Goal: Transaction & Acquisition: Purchase product/service

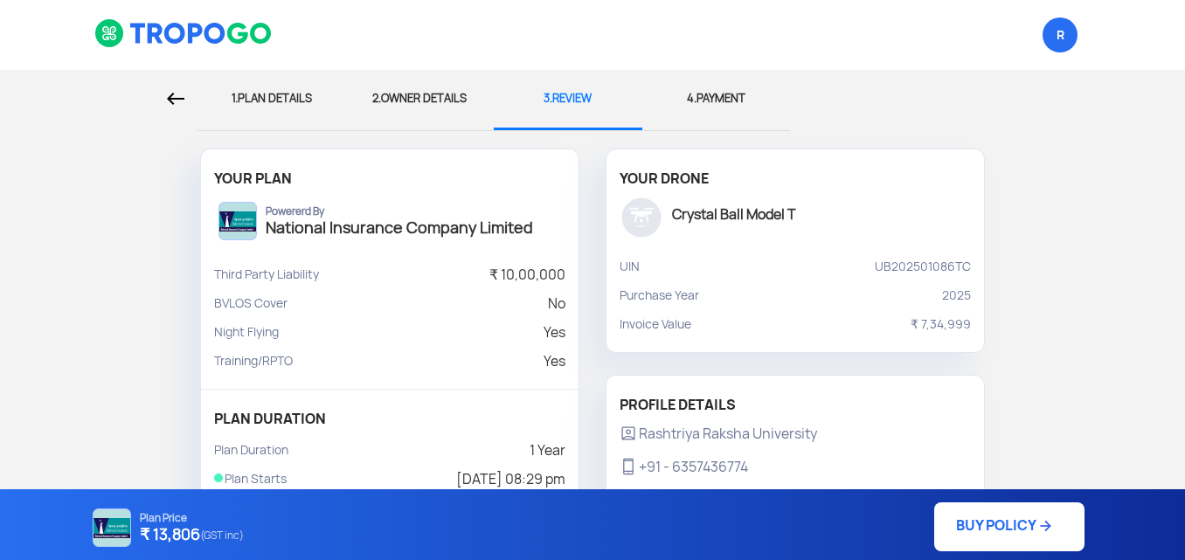
click at [257, 37] on img at bounding box center [183, 33] width 179 height 30
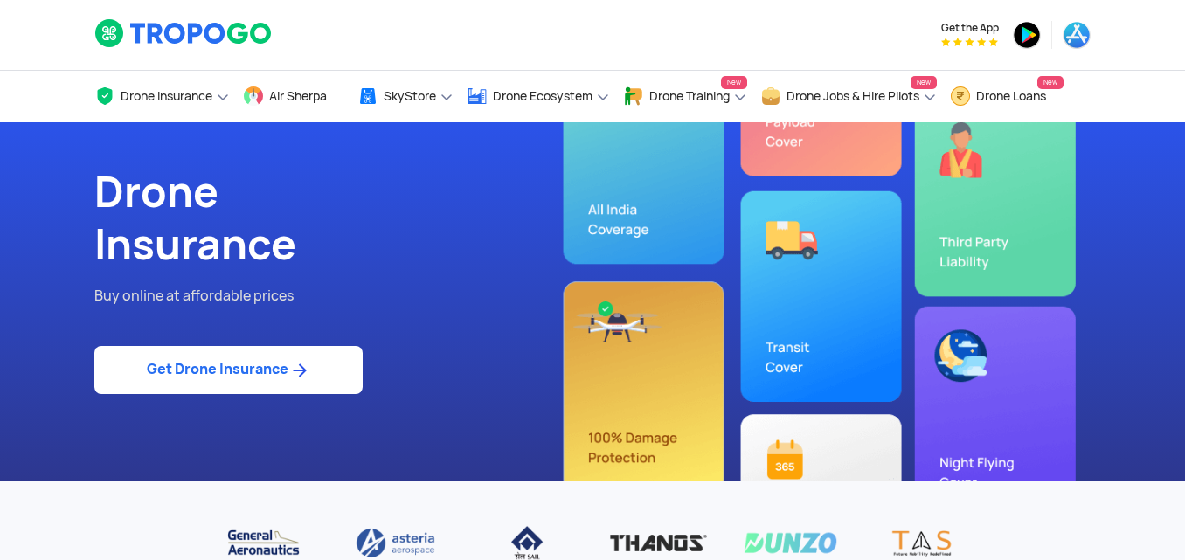
click at [209, 357] on link "Get Drone Insurance" at bounding box center [228, 370] width 268 height 48
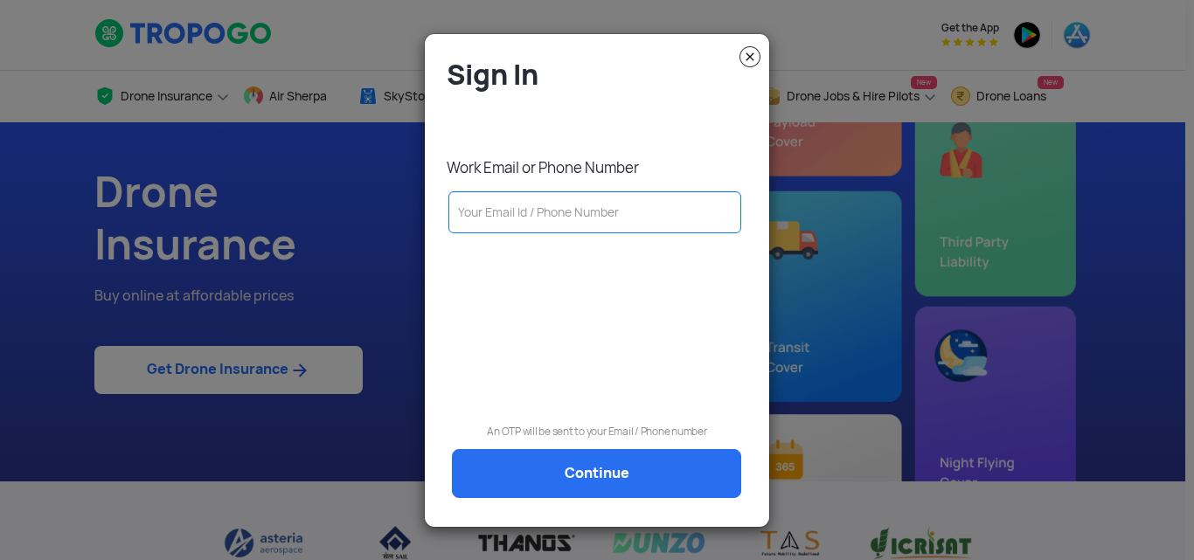
click at [516, 218] on input "text" at bounding box center [594, 212] width 293 height 42
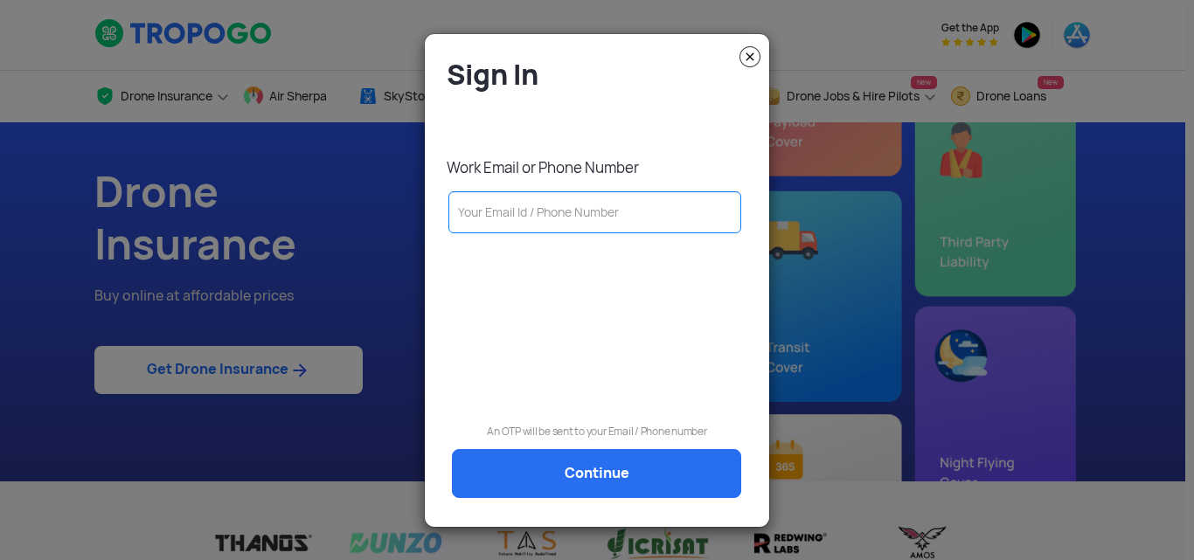
click at [618, 222] on input "text" at bounding box center [594, 212] width 293 height 42
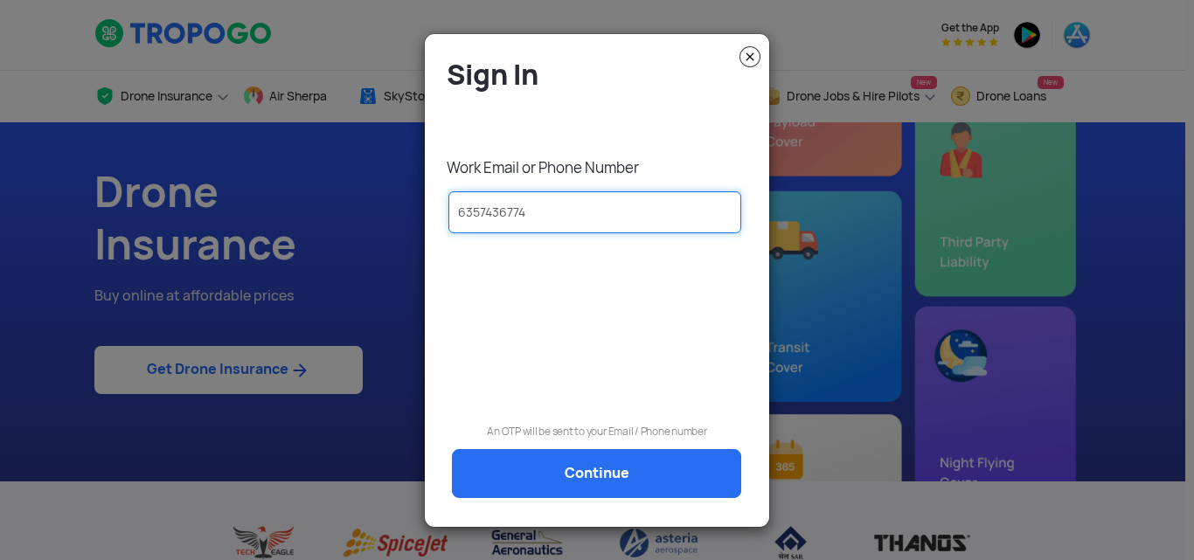
type input "6357436774"
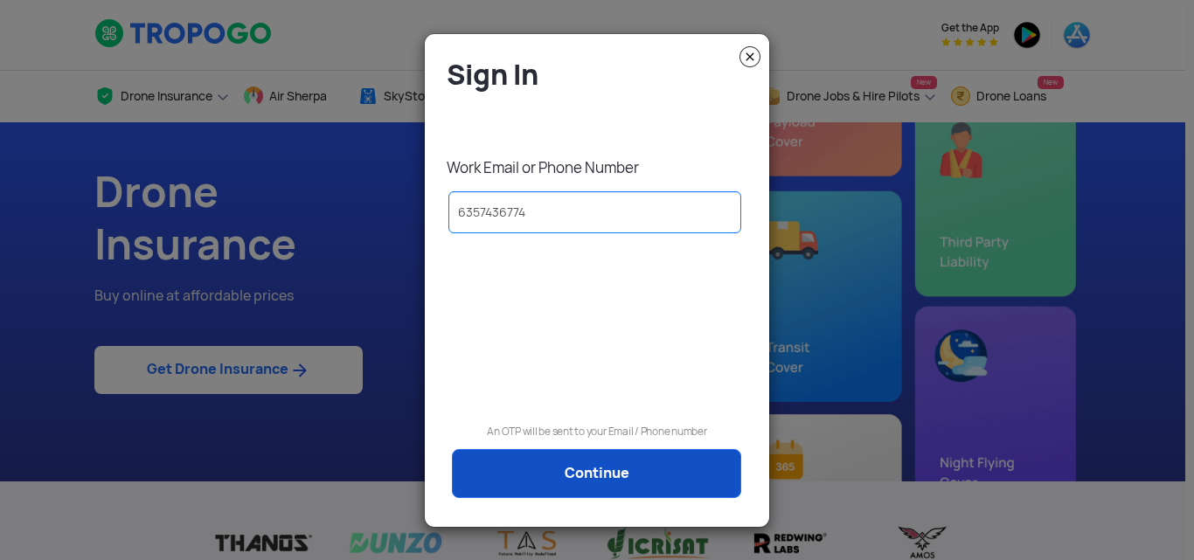
click at [513, 479] on link "Continue" at bounding box center [596, 473] width 289 height 49
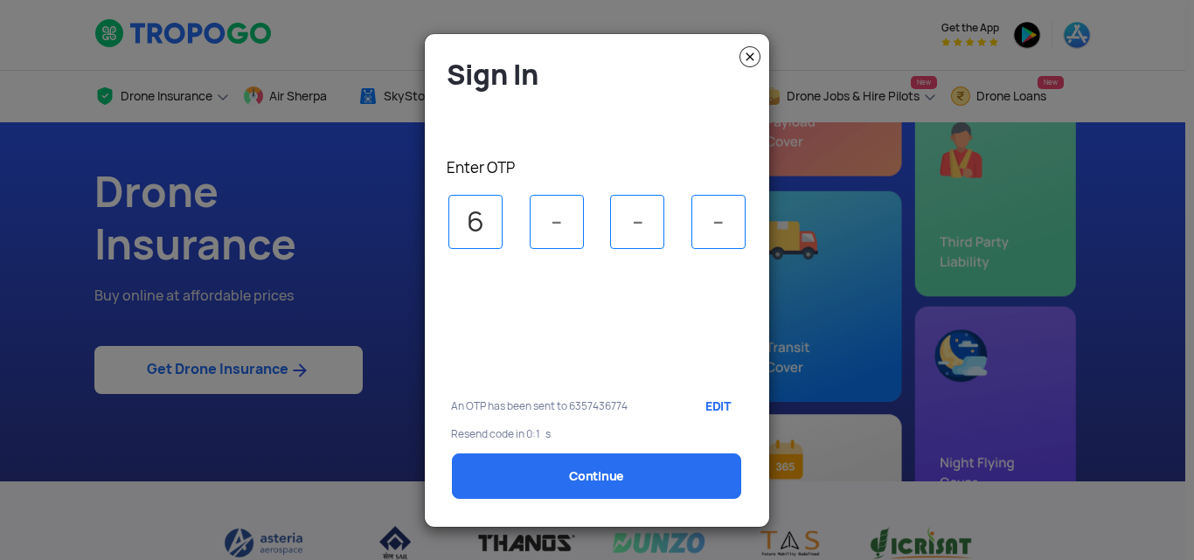
type input "6"
type input "1"
type input "6"
select select "1000000"
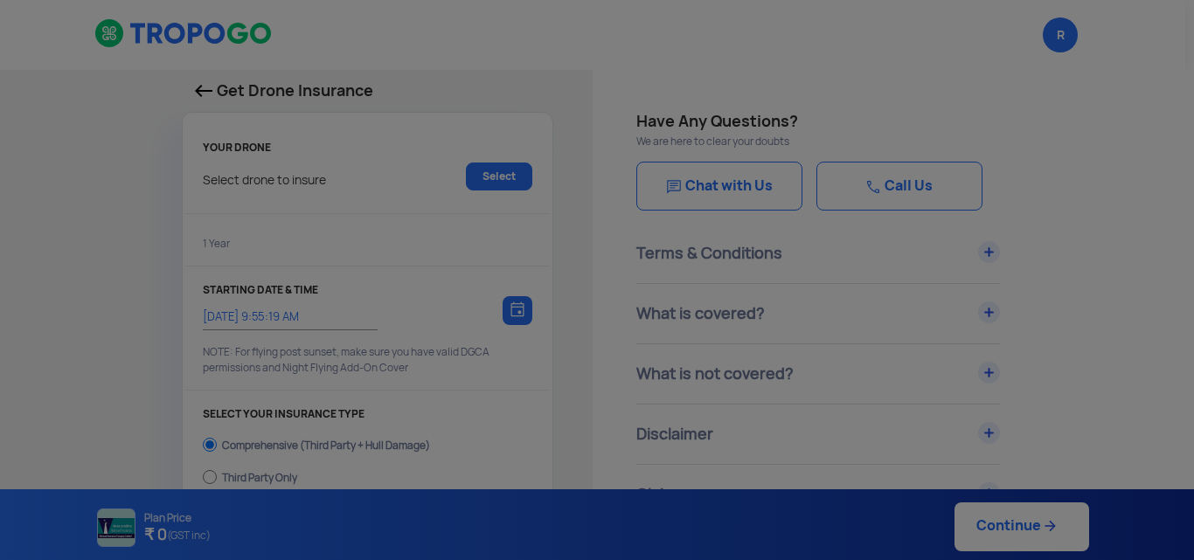
type input "[DATE] 8:29:00 PM"
radio input "false"
radio input "true"
checkbox input "true"
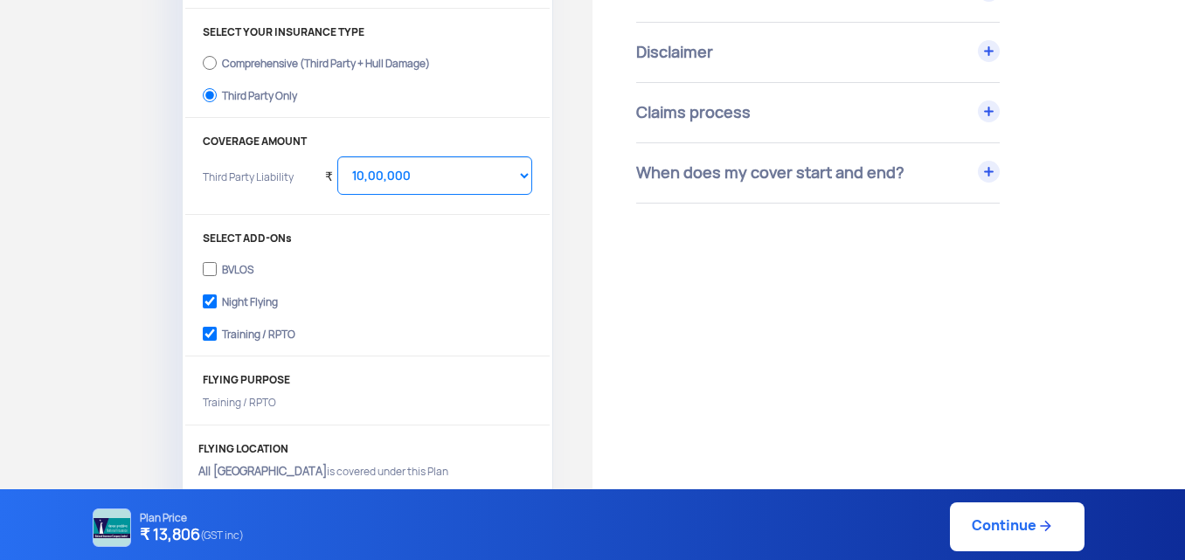
scroll to position [378, 0]
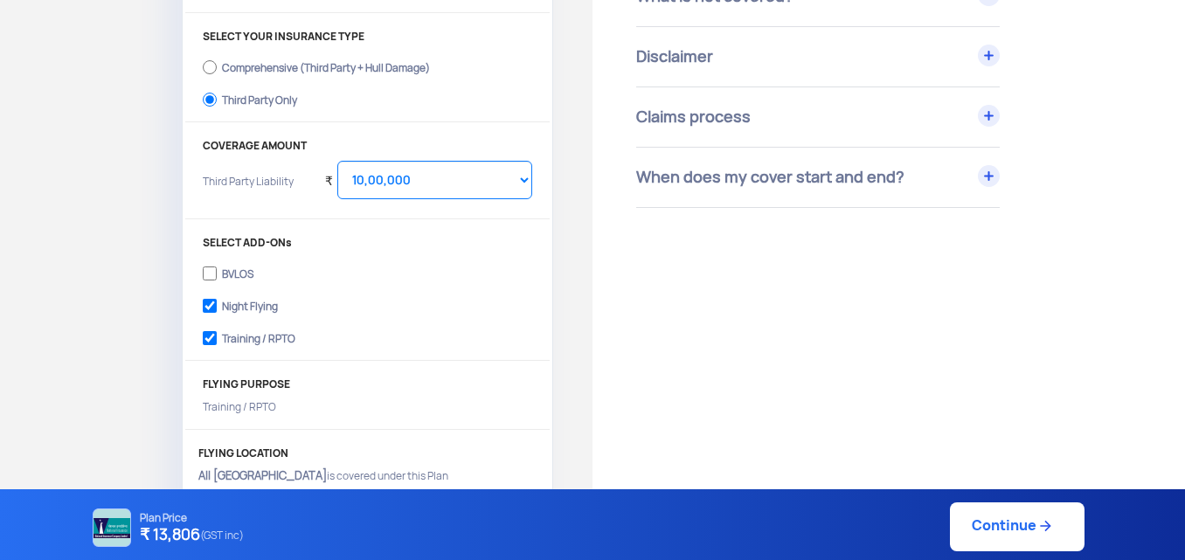
click at [412, 69] on div "Comprehensive (Third Party + Hull Damage)" at bounding box center [326, 65] width 208 height 7
click at [217, 69] on input "Comprehensive (Third Party + Hull Damage)" at bounding box center [210, 67] width 14 height 24
radio input "true"
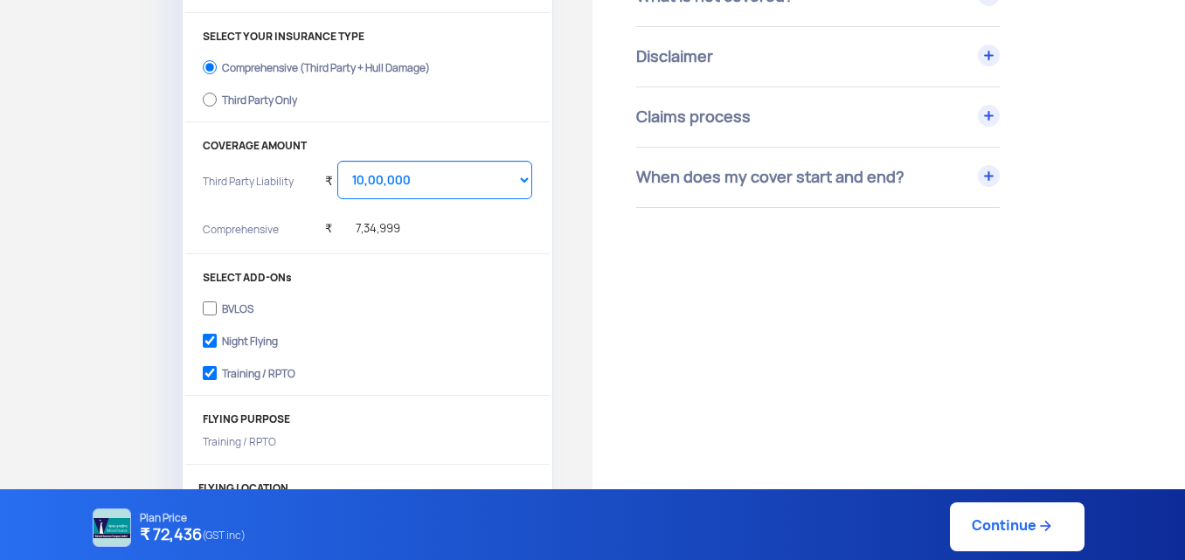
click at [258, 101] on div "Third Party Only" at bounding box center [259, 97] width 75 height 7
click at [217, 101] on input "Third Party Only" at bounding box center [210, 99] width 14 height 24
radio input "true"
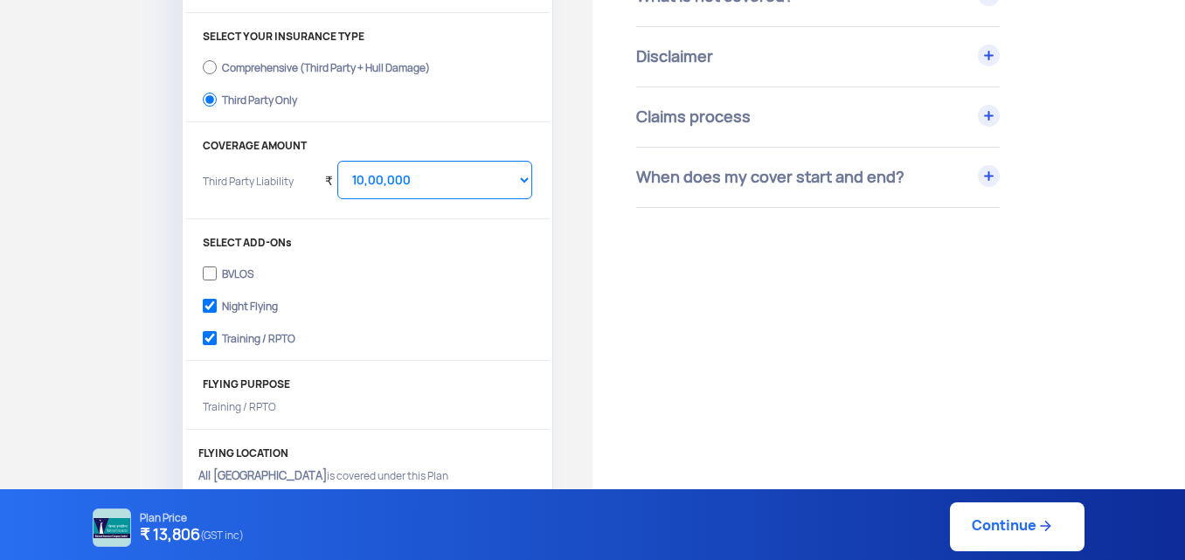
click at [342, 69] on div "Comprehensive (Third Party + Hull Damage)" at bounding box center [326, 65] width 208 height 7
click at [217, 73] on input "Comprehensive (Third Party + Hull Damage)" at bounding box center [210, 67] width 14 height 24
radio input "true"
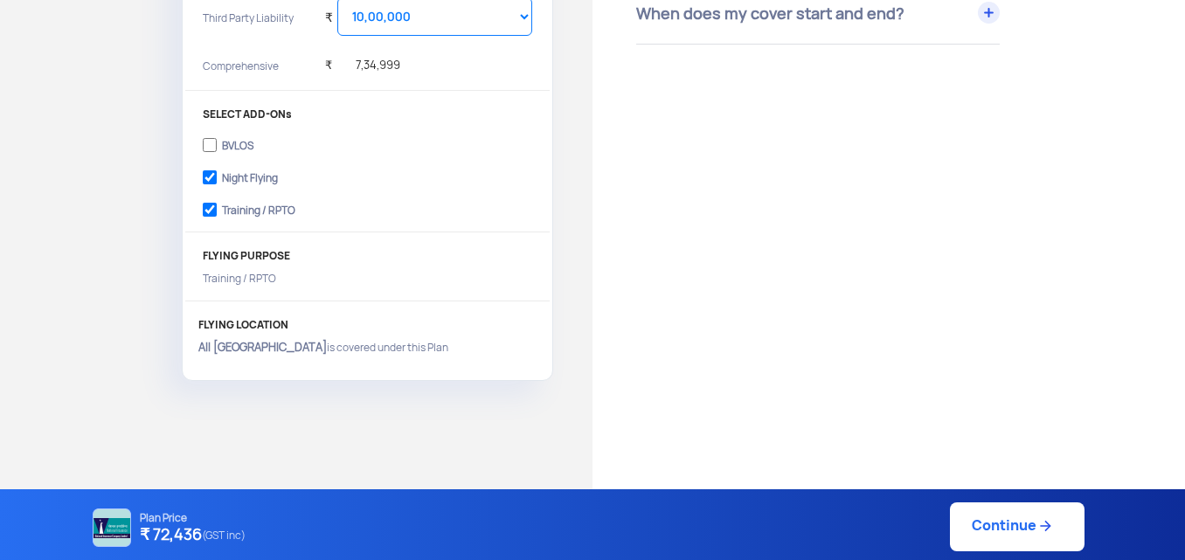
scroll to position [543, 0]
click at [1031, 514] on link "Continue" at bounding box center [1017, 527] width 135 height 49
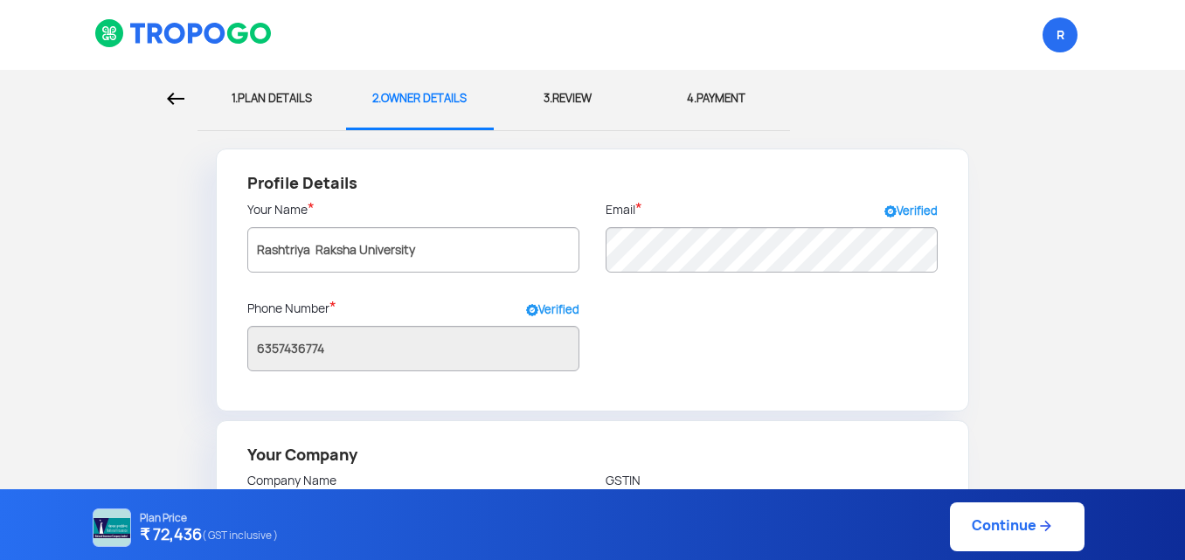
click at [1031, 514] on link "Continue" at bounding box center [1017, 527] width 135 height 49
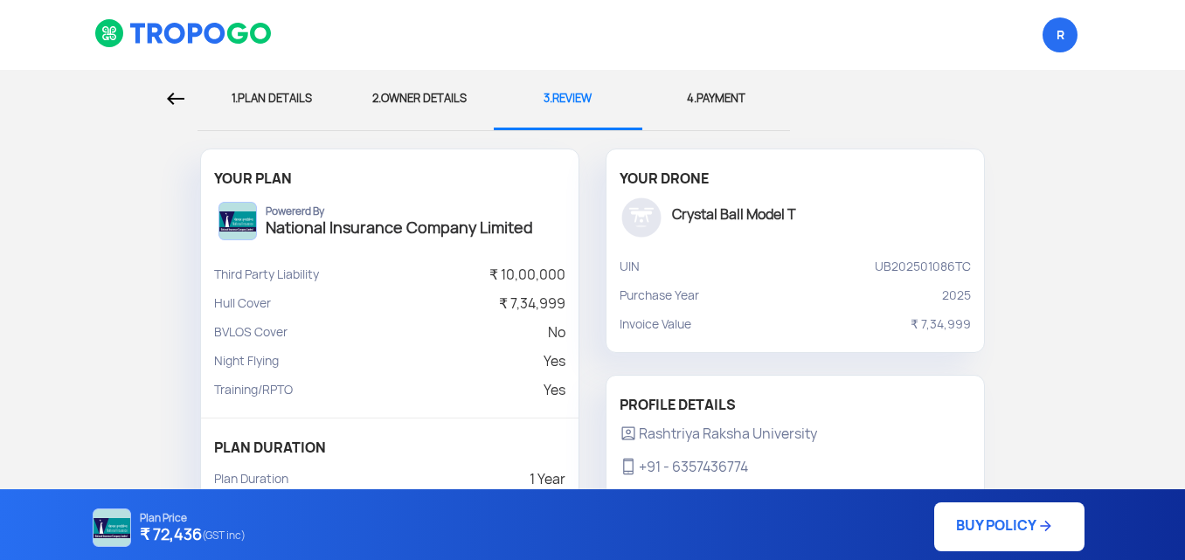
scroll to position [404, 0]
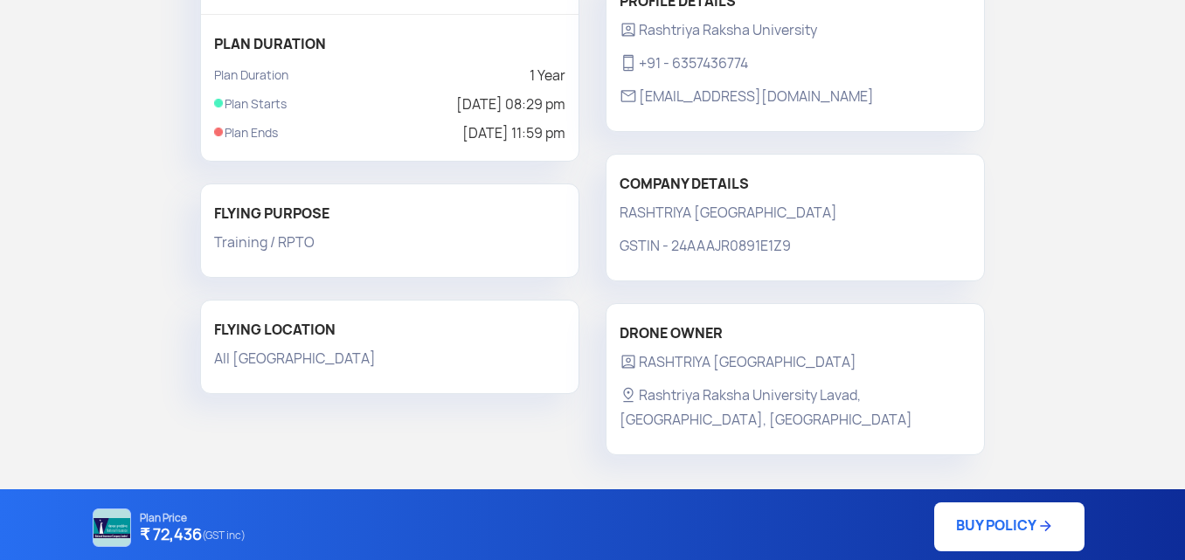
click at [1026, 514] on link "BUY POLICY" at bounding box center [1009, 527] width 150 height 49
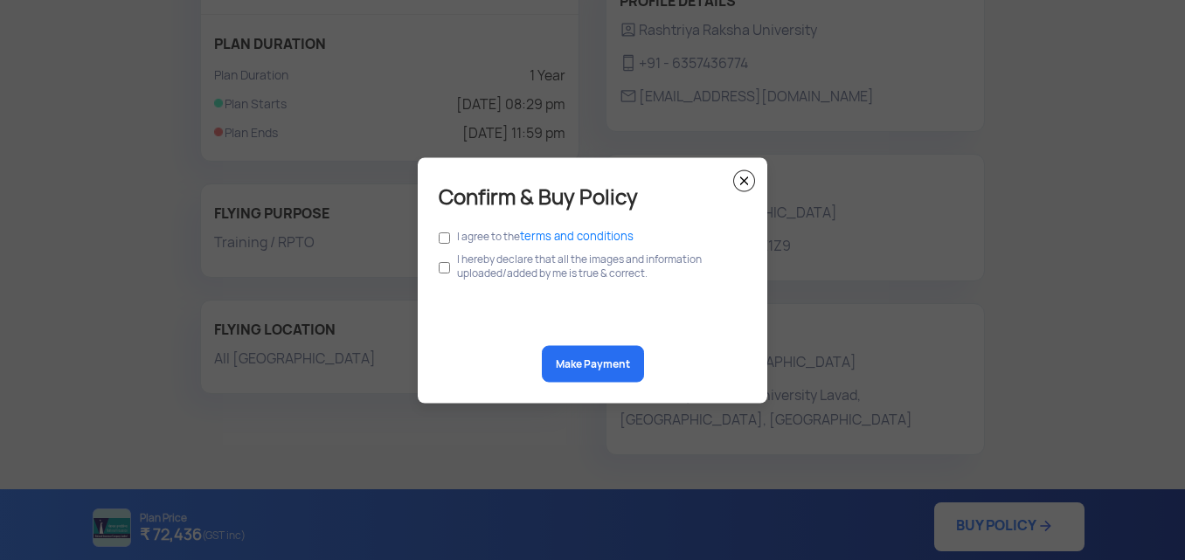
click at [530, 236] on span "terms and conditions" at bounding box center [577, 235] width 114 height 15
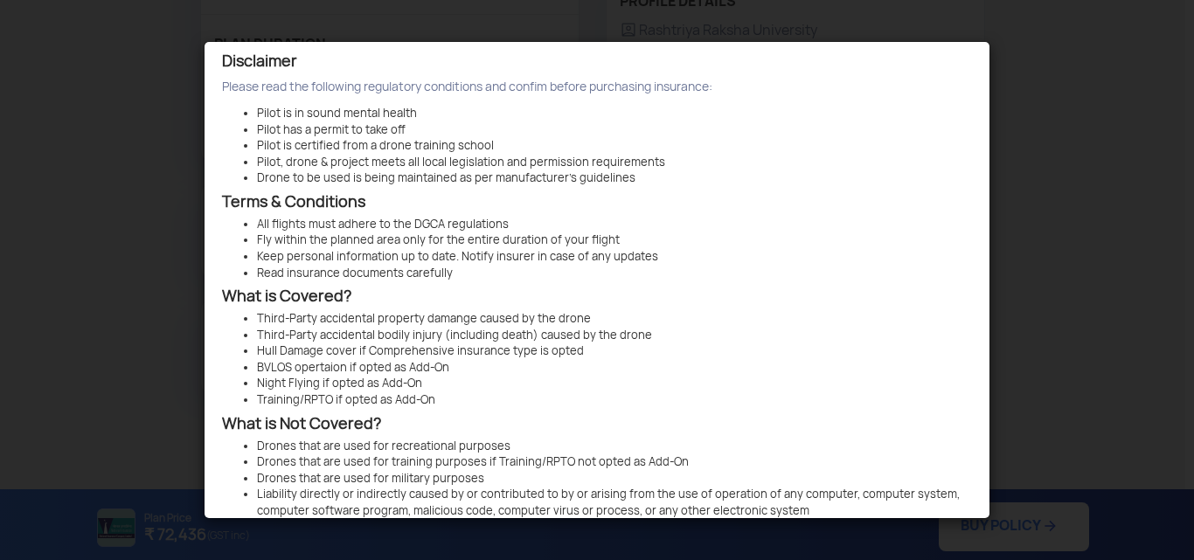
click at [794, 194] on div "Disclaimer Please read the following regulatory conditions and confim before pu…" at bounding box center [596, 280] width 785 height 476
click at [1035, 184] on modal-container "Disclaimer Please read the following regulatory conditions and confim before pu…" at bounding box center [597, 280] width 1194 height 560
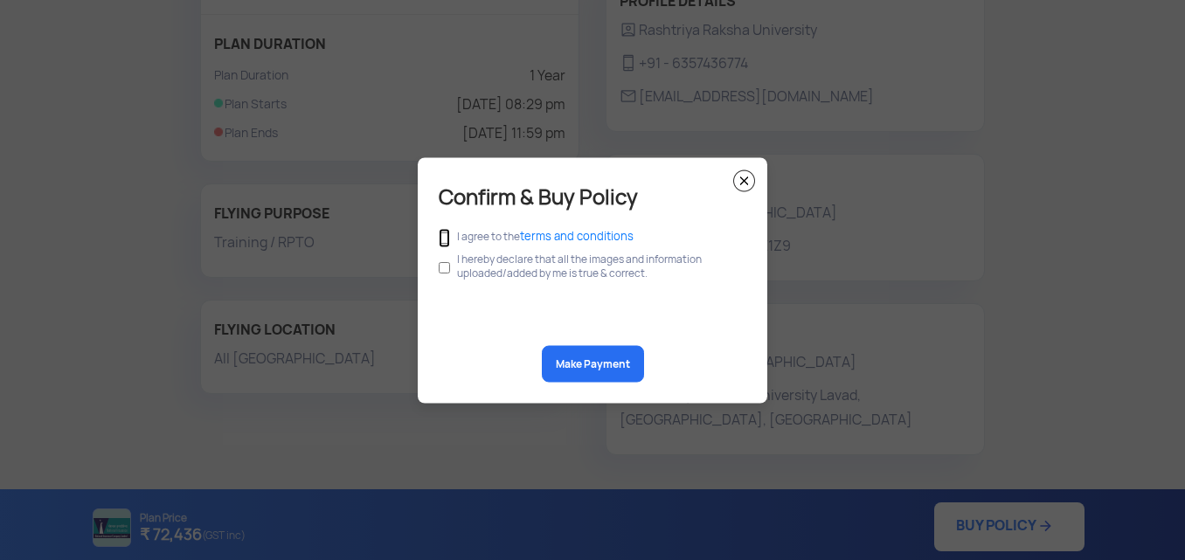
click at [447, 239] on input "checkbox" at bounding box center [444, 237] width 11 height 19
checkbox input "true"
click at [448, 269] on input "checkbox" at bounding box center [444, 267] width 11 height 33
checkbox input "true"
click at [595, 363] on button "Make Payment" at bounding box center [593, 363] width 102 height 37
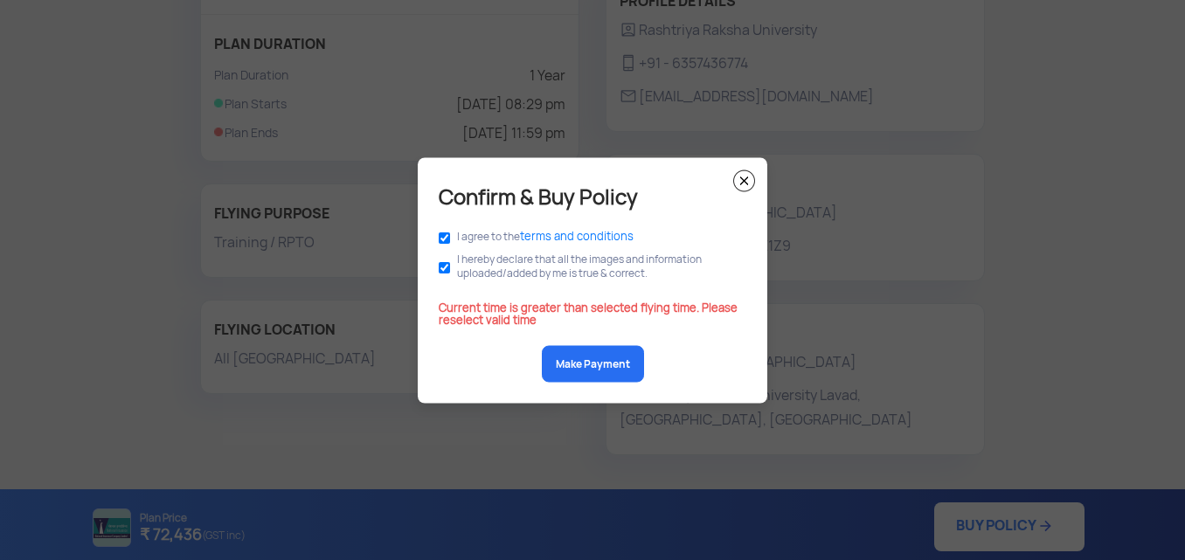
click at [745, 179] on img at bounding box center [744, 181] width 22 height 22
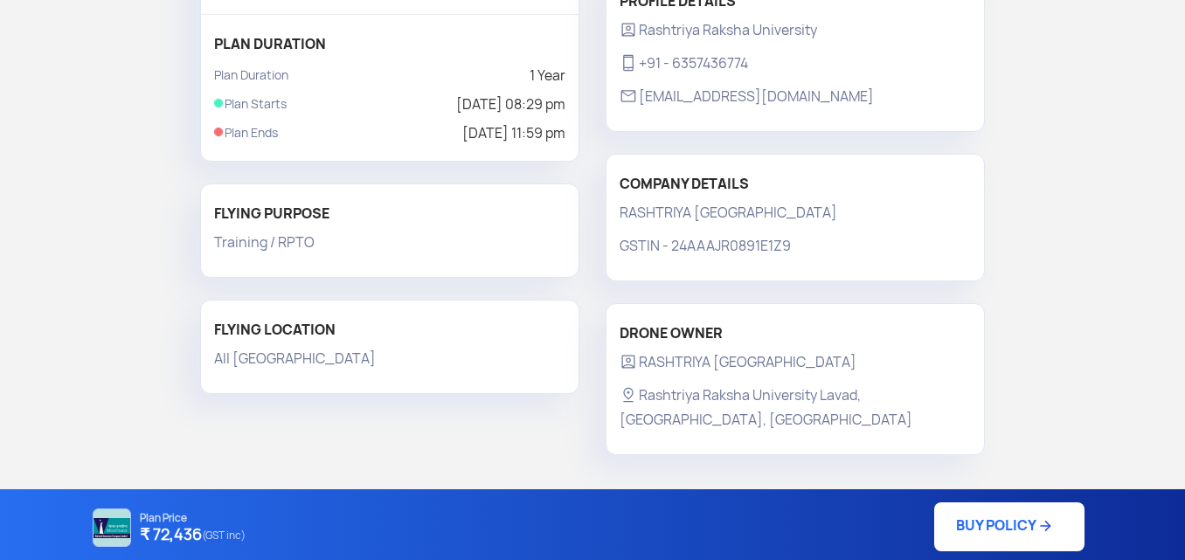
scroll to position [0, 0]
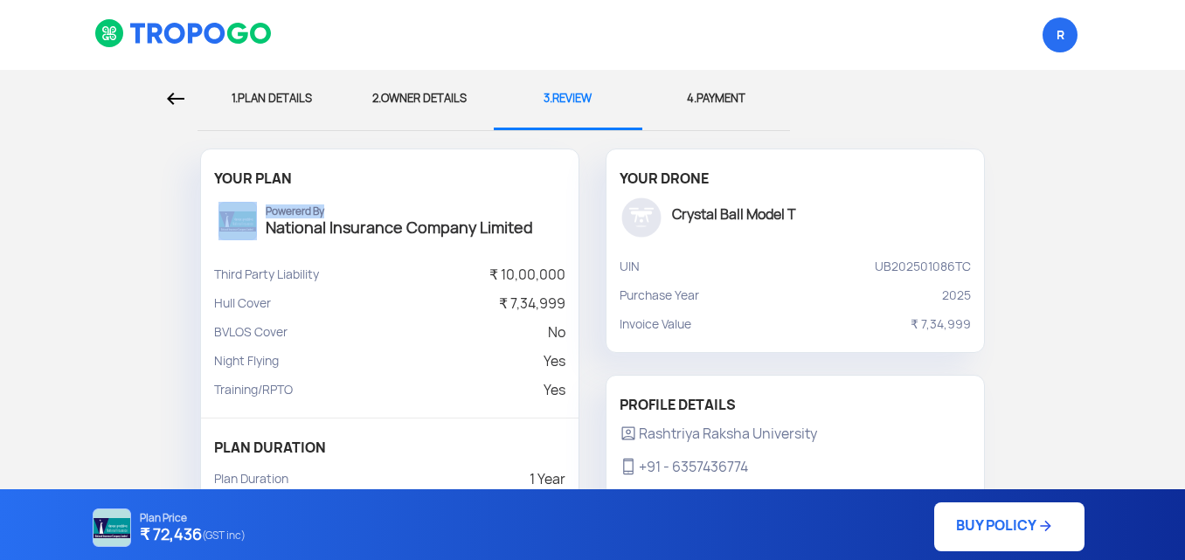
drag, startPoint x: 431, startPoint y: 200, endPoint x: 301, endPoint y: 161, distance: 136.0
click at [301, 161] on div "YOUR PLAN Powererd By National Insurance Company Limited Third Party Liability …" at bounding box center [389, 357] width 379 height 417
click at [312, 96] on div "1. PLAN DETAILS" at bounding box center [272, 99] width 122 height 58
select select "1000000"
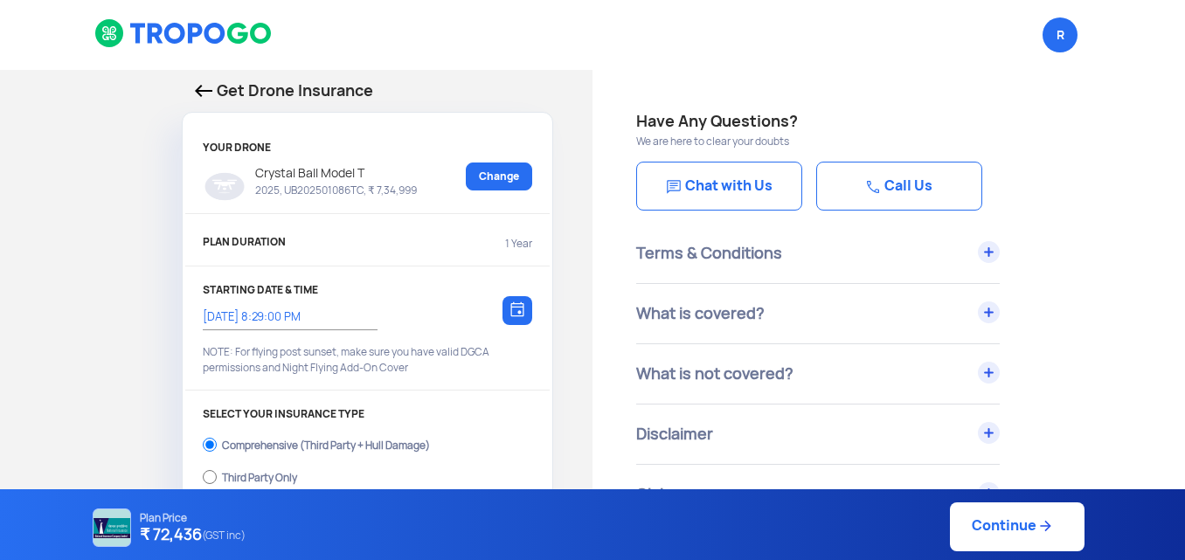
drag, startPoint x: 355, startPoint y: 288, endPoint x: 436, endPoint y: 322, distance: 88.1
click at [436, 322] on div "STARTING DATE & TIME [DATE] 8:29:00 PM Choose a date NOTE: For flying post suns…" at bounding box center [367, 337] width 364 height 107
click at [516, 319] on div at bounding box center [518, 310] width 30 height 29
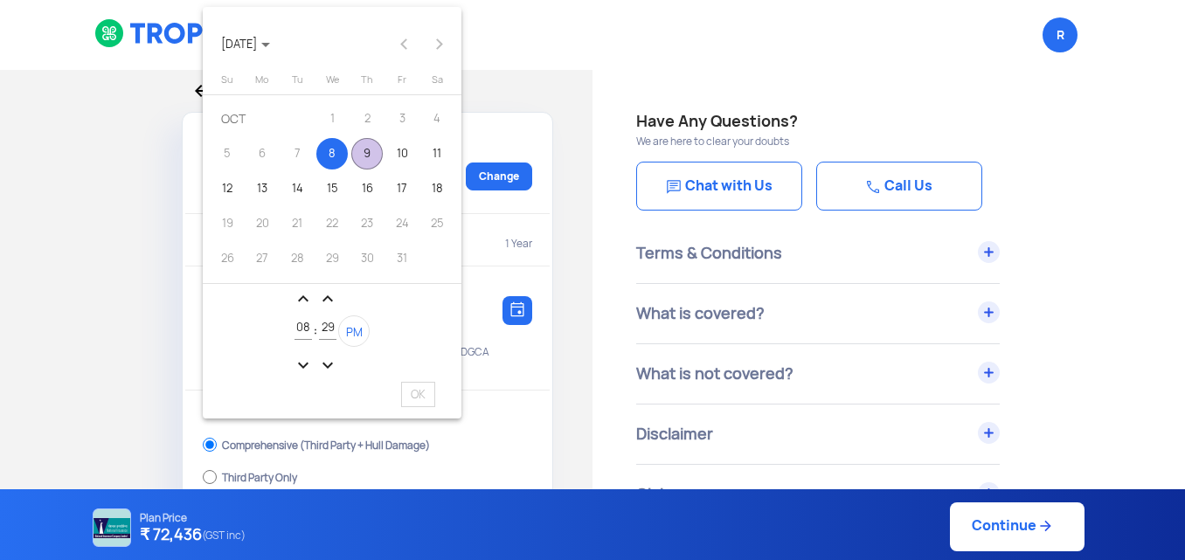
click at [371, 159] on div "9" at bounding box center [366, 153] width 31 height 31
click at [420, 394] on span "OK" at bounding box center [418, 394] width 34 height 25
type input "[DATE] 8:29:00 PM"
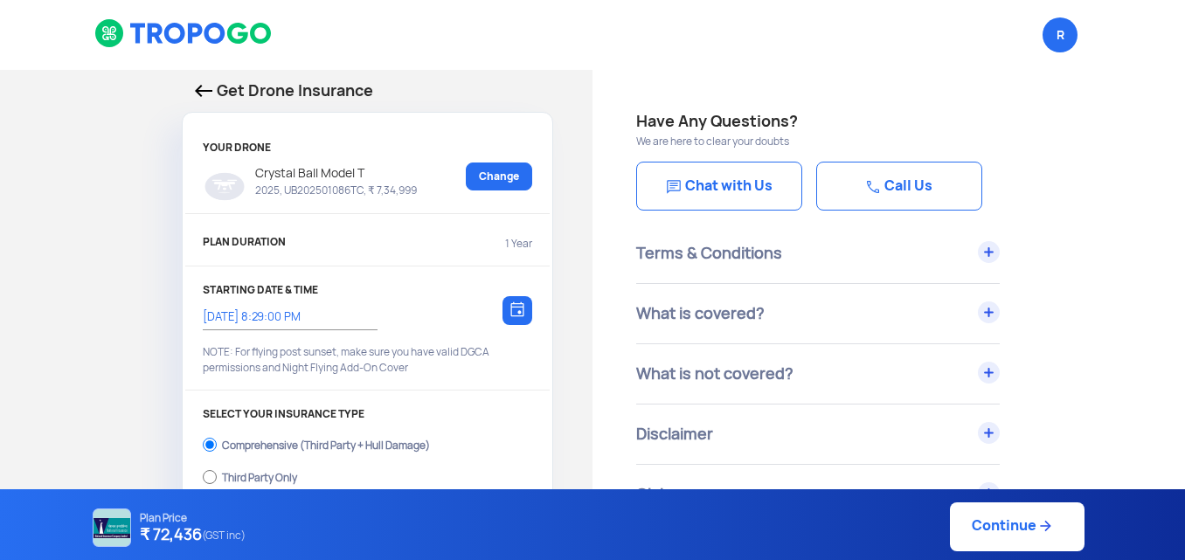
click at [988, 532] on link "Continue" at bounding box center [1017, 527] width 135 height 49
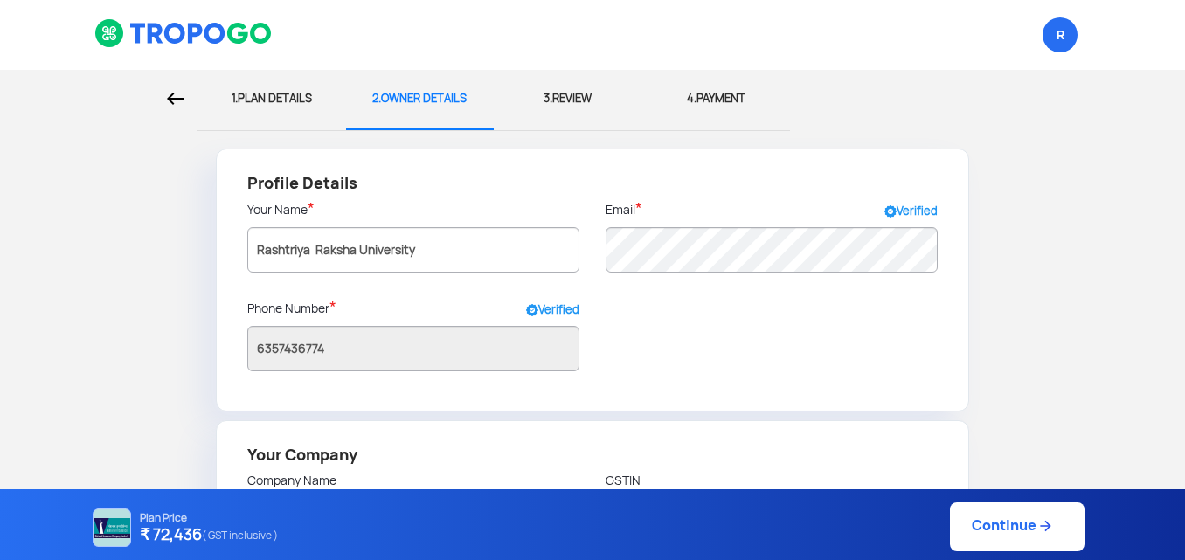
click at [988, 532] on link "Continue" at bounding box center [1017, 527] width 135 height 49
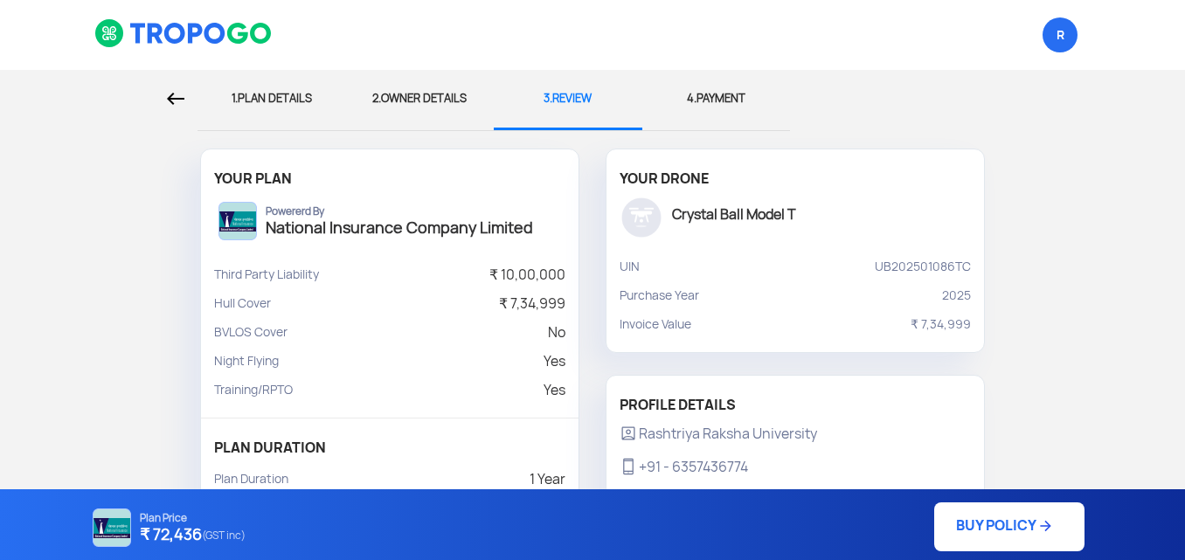
click at [988, 532] on link "BUY POLICY" at bounding box center [1009, 527] width 150 height 49
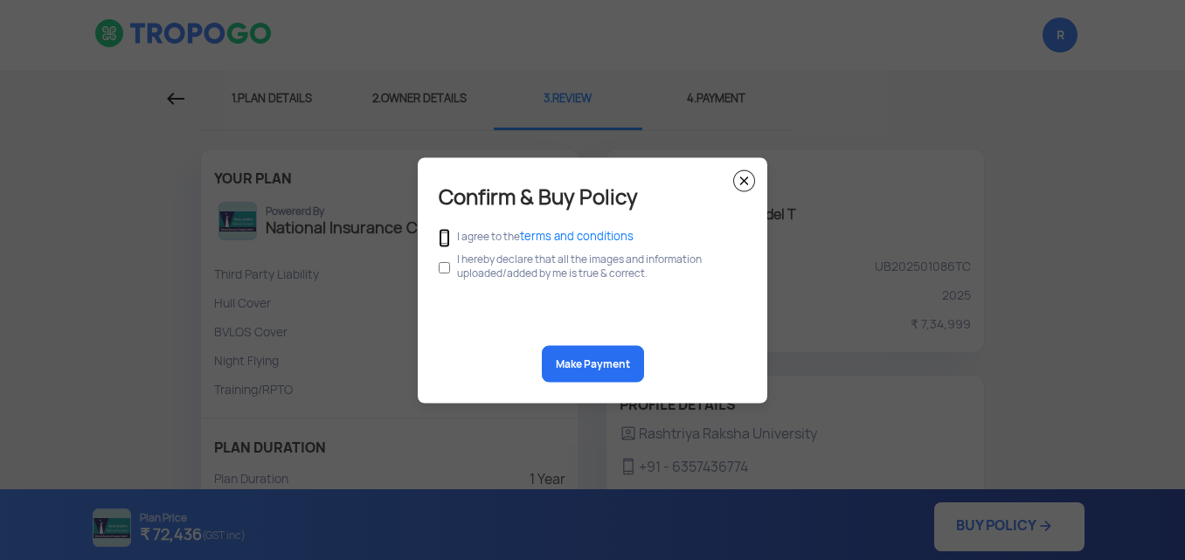
click at [446, 240] on input "checkbox" at bounding box center [444, 237] width 11 height 19
checkbox input "true"
click at [445, 267] on input "checkbox" at bounding box center [444, 267] width 11 height 33
checkbox input "true"
click at [566, 364] on button "Make Payment" at bounding box center [593, 363] width 102 height 37
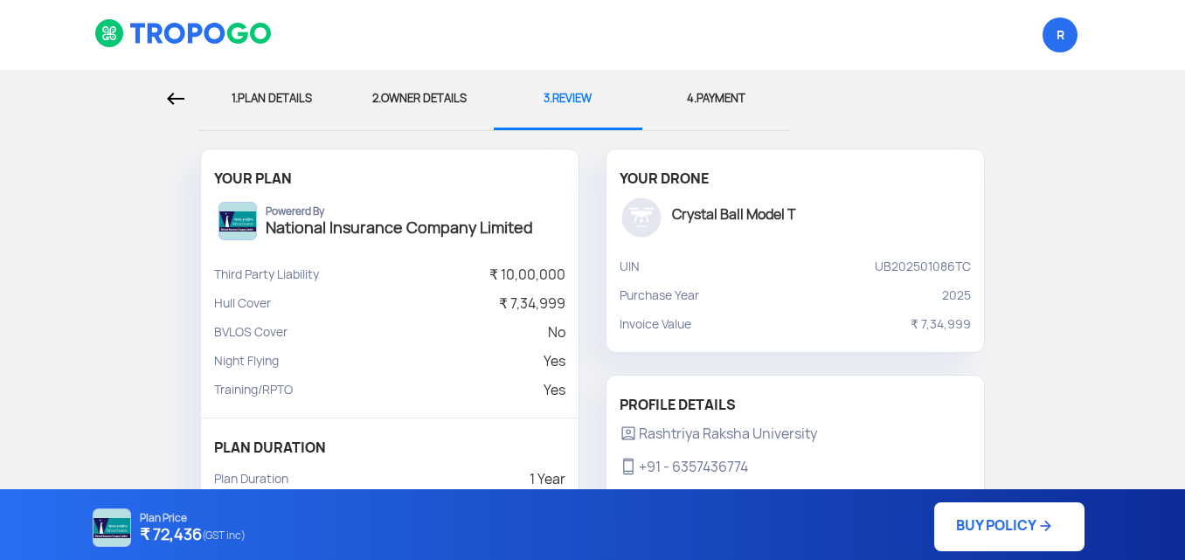
click at [274, 105] on div "1. PLAN DETAILS" at bounding box center [272, 99] width 122 height 58
select select "1000000"
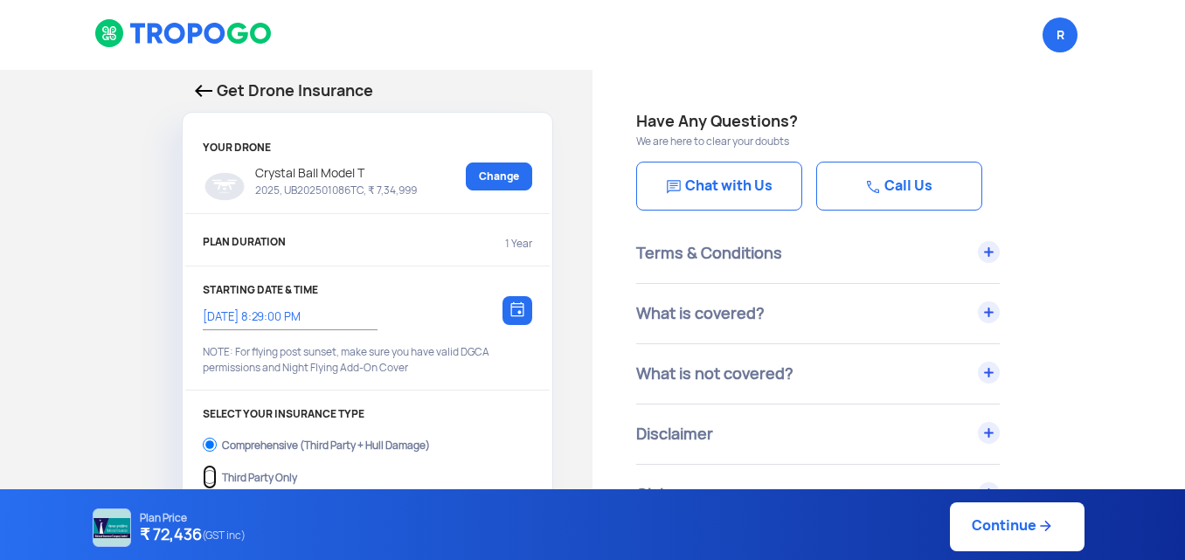
click at [210, 476] on input "Third Party Only" at bounding box center [210, 477] width 14 height 24
radio input "true"
click at [999, 509] on link "Continue" at bounding box center [1017, 527] width 135 height 49
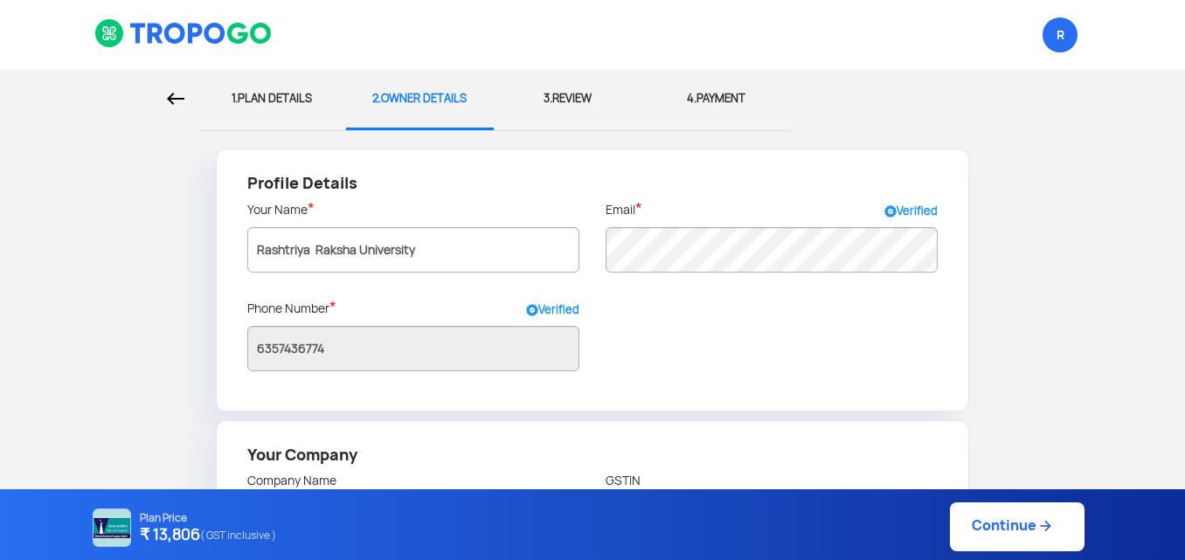
click at [999, 509] on link "Continue" at bounding box center [1017, 527] width 135 height 49
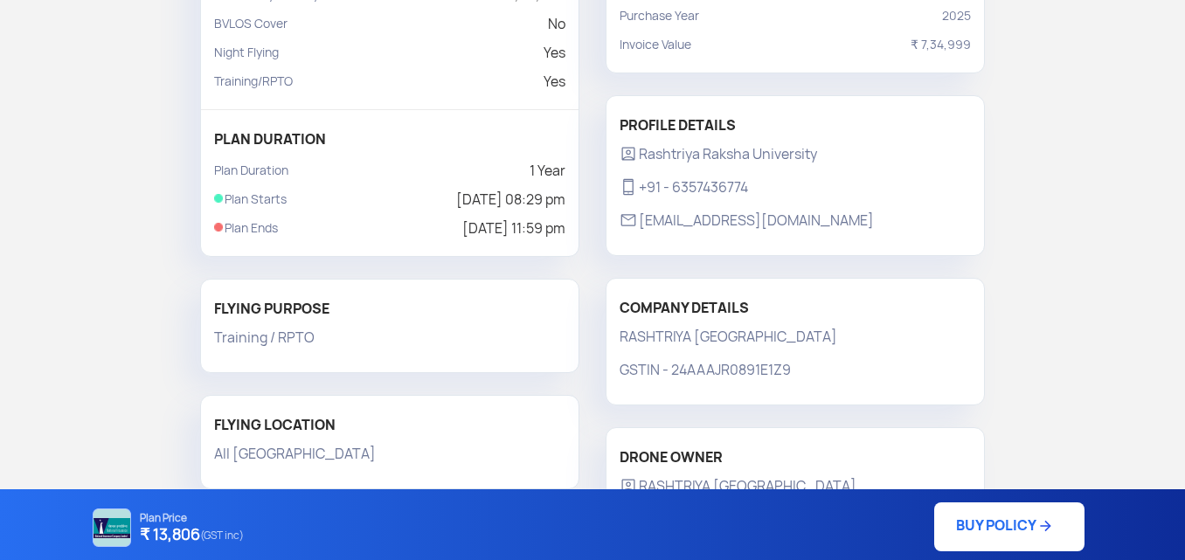
scroll to position [273, 0]
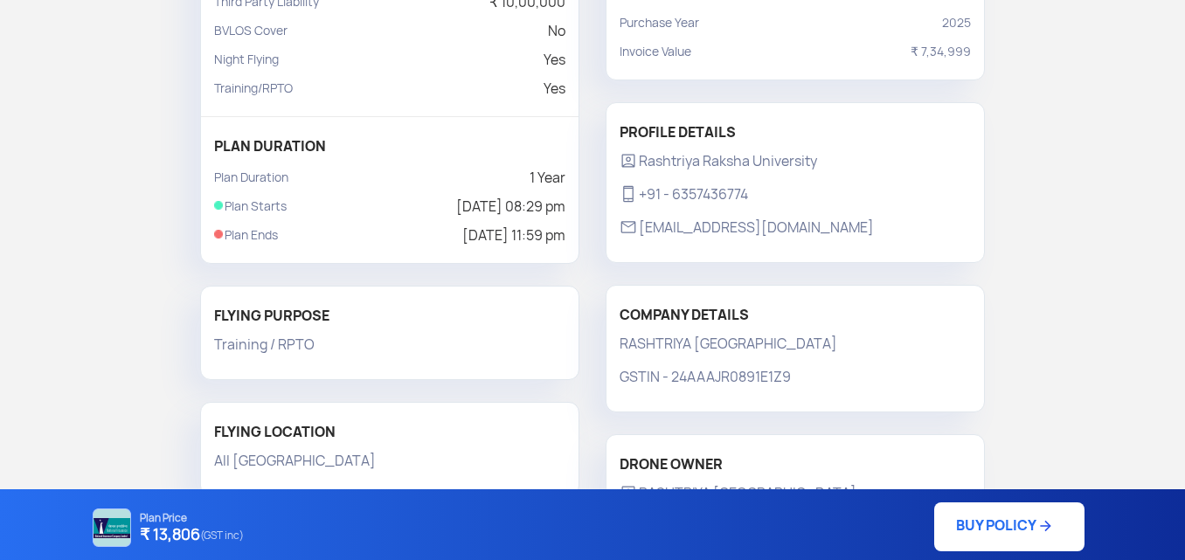
click at [988, 515] on link "BUY POLICY" at bounding box center [1009, 527] width 150 height 49
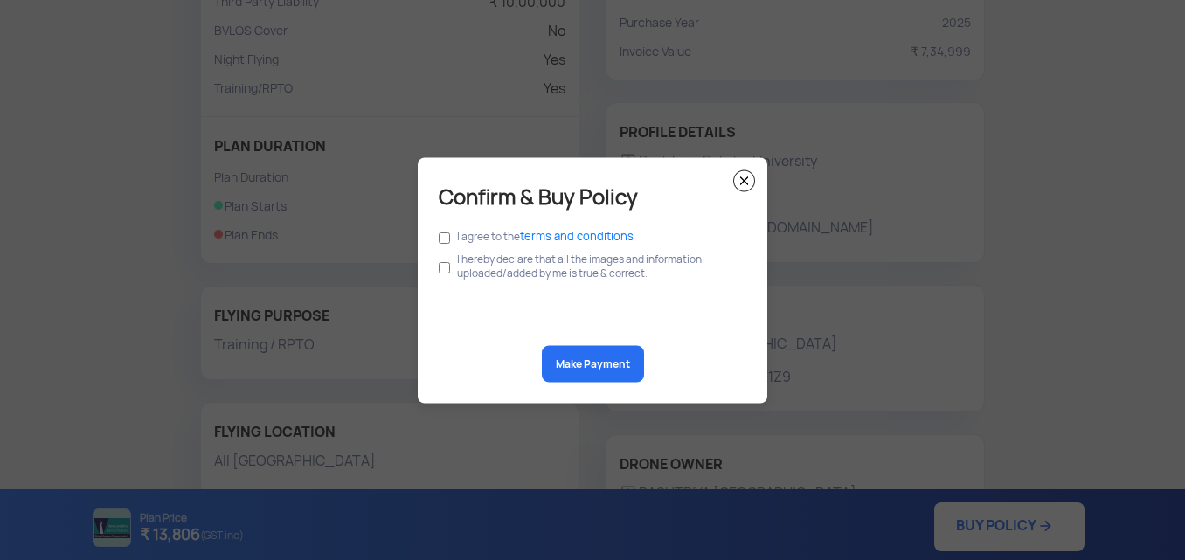
click at [742, 179] on img at bounding box center [744, 181] width 22 height 22
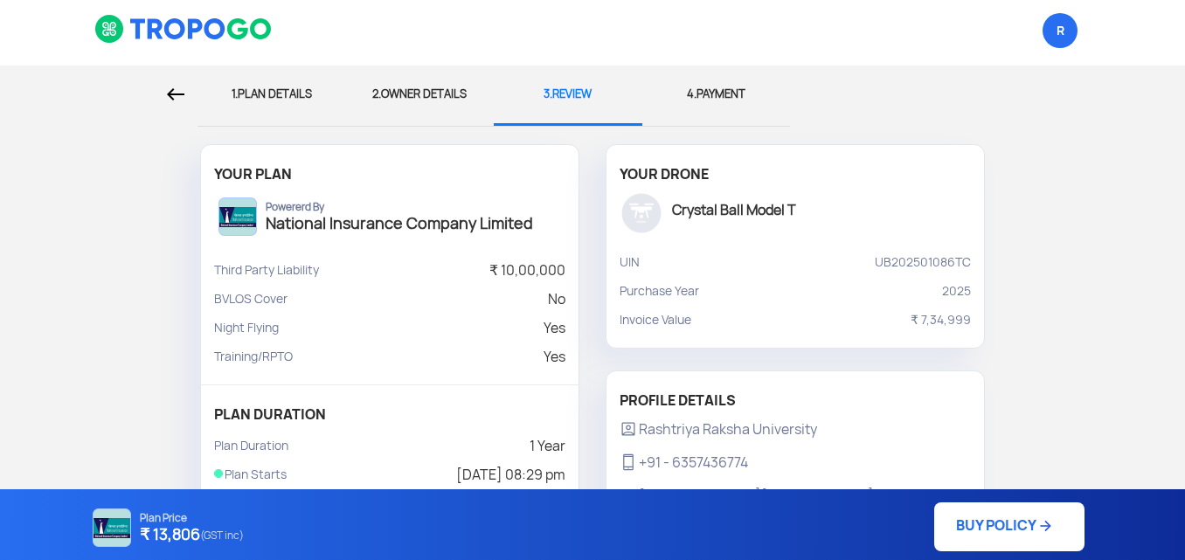
scroll to position [0, 0]
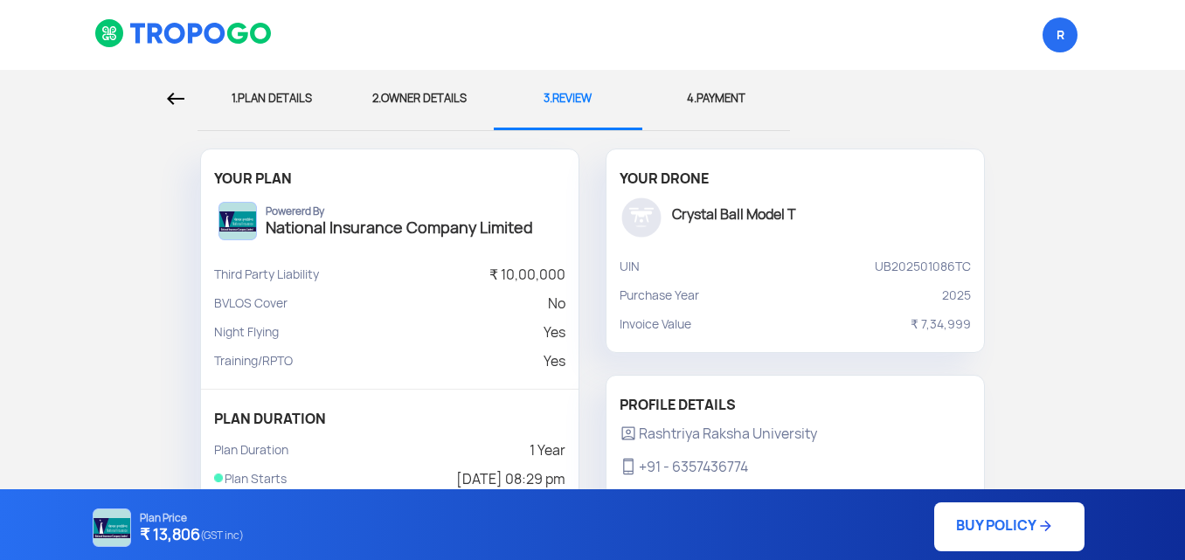
click at [422, 87] on div "2. OWNER DETAILS" at bounding box center [420, 99] width 122 height 58
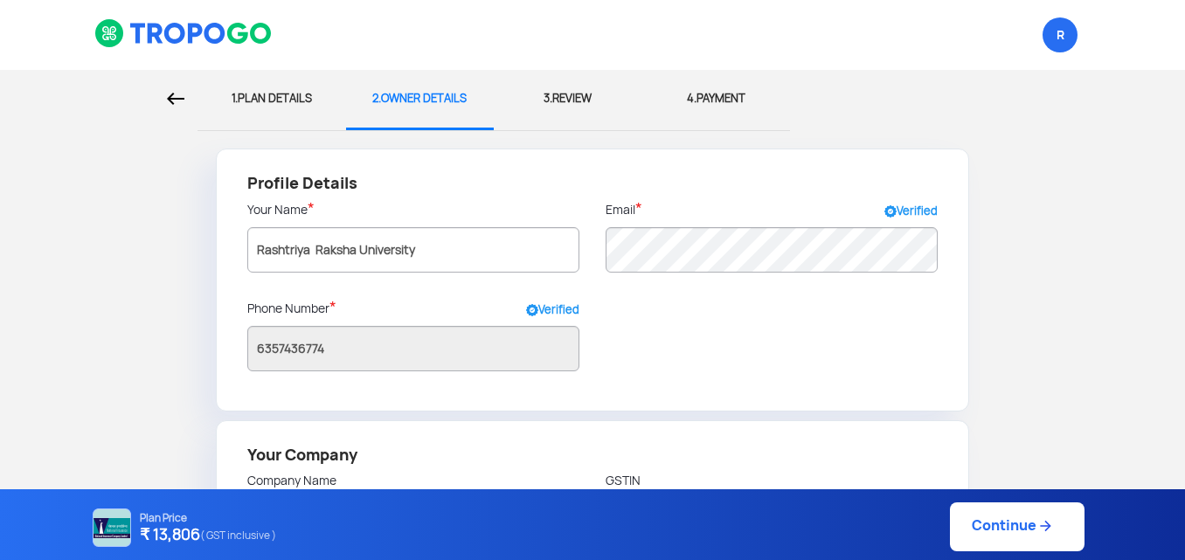
click at [301, 97] on div "1. PLAN DETAILS" at bounding box center [272, 99] width 122 height 58
select select "1000000"
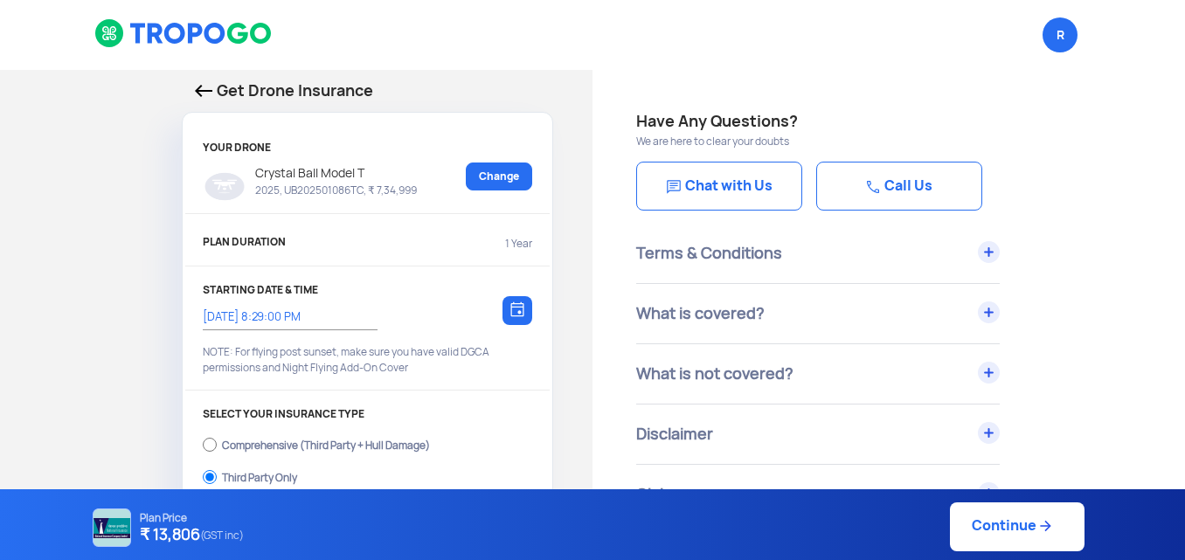
click at [974, 544] on link "Continue" at bounding box center [1017, 527] width 135 height 49
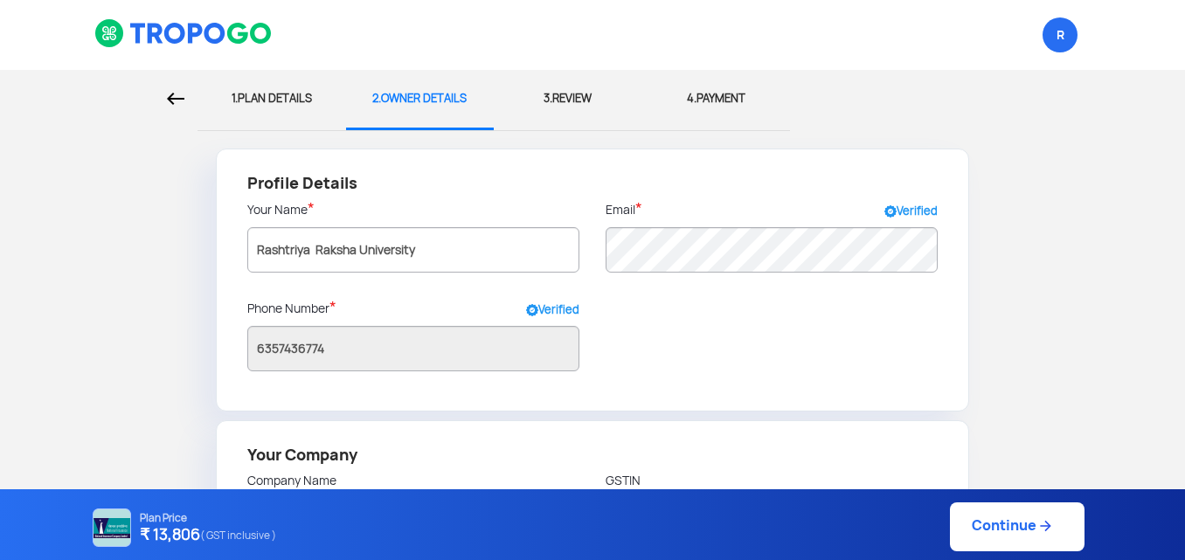
click at [974, 544] on link "Continue" at bounding box center [1017, 527] width 135 height 49
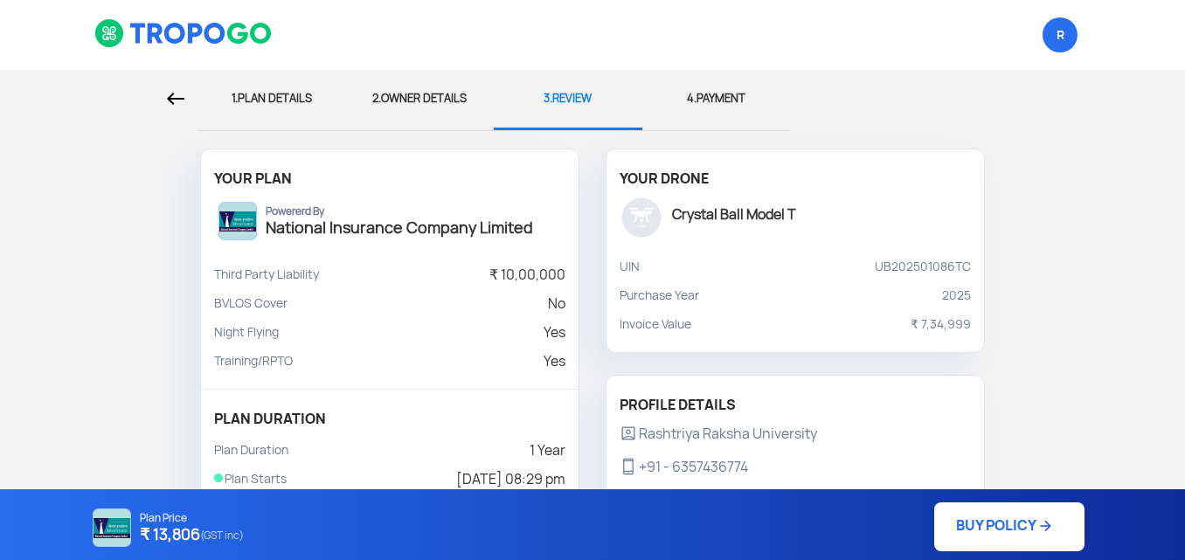
click at [974, 544] on link "BUY POLICY" at bounding box center [1009, 527] width 150 height 49
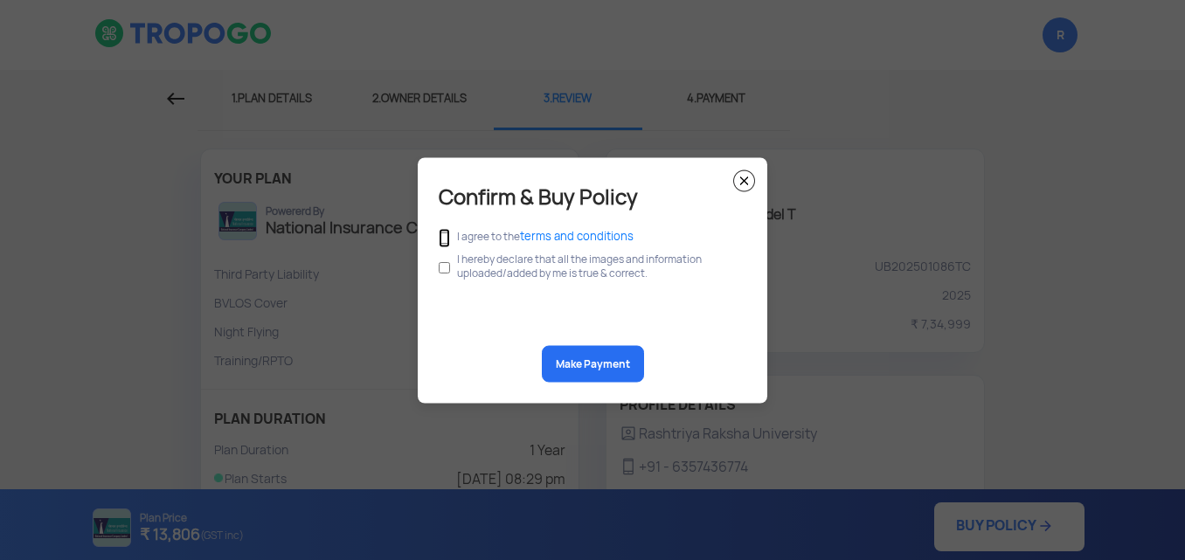
click at [447, 237] on input "checkbox" at bounding box center [444, 237] width 11 height 19
checkbox input "true"
click at [445, 271] on input "checkbox" at bounding box center [444, 267] width 11 height 33
checkbox input "true"
click at [560, 361] on button "Make Payment" at bounding box center [593, 363] width 102 height 37
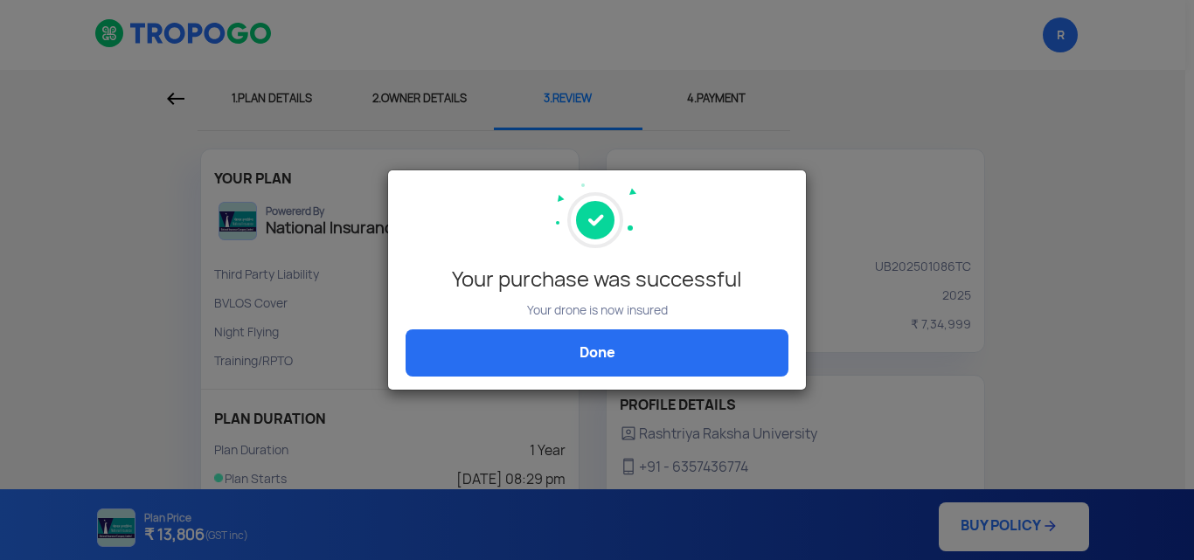
click at [626, 348] on link "Done" at bounding box center [596, 352] width 383 height 47
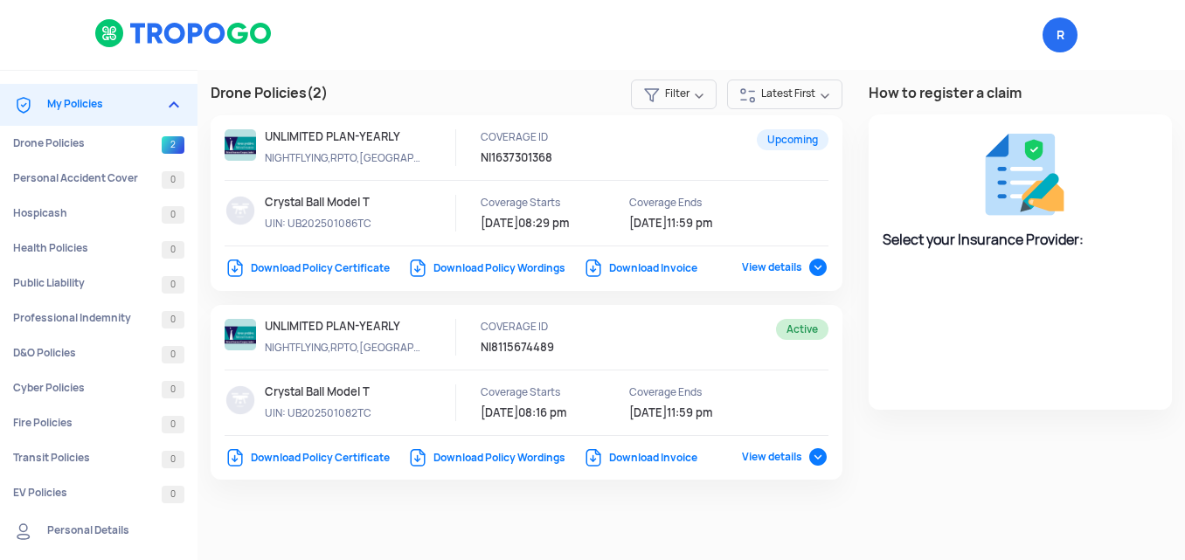
select select "National Insurance"
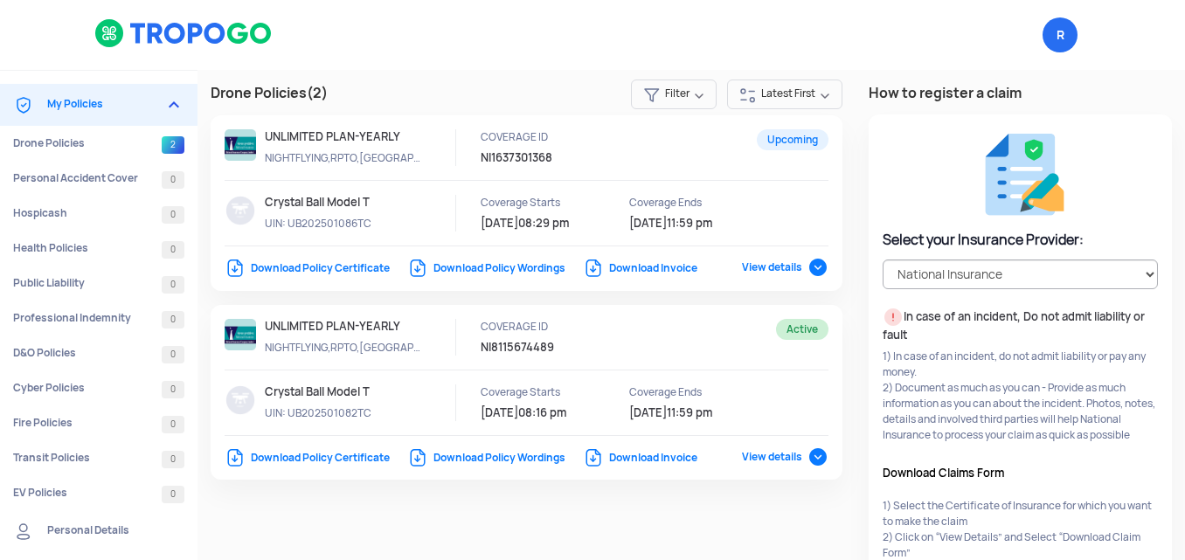
click at [539, 272] on link "Download Policy Wordings" at bounding box center [486, 268] width 158 height 14
click at [373, 261] on link "Download Policy Certificate" at bounding box center [307, 268] width 165 height 14
click at [682, 270] on link "Download Invoice" at bounding box center [640, 268] width 114 height 14
click at [645, 518] on div "Drone Policies (2) Filter Latest First Upcoming UNLIMITED PLAN-YEARLY NIGHTFLYI…" at bounding box center [692, 404] width 988 height 669
